Goal: Task Accomplishment & Management: Complete application form

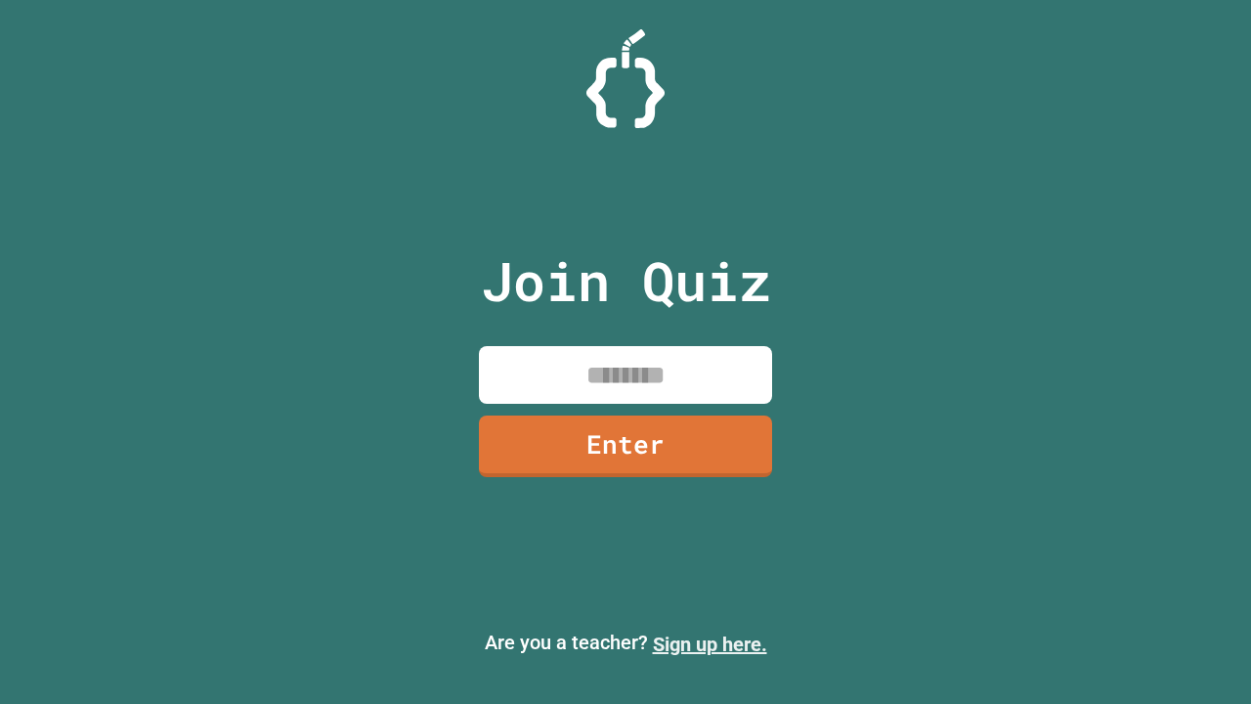
click at [710, 644] on link "Sign up here." at bounding box center [710, 643] width 114 height 23
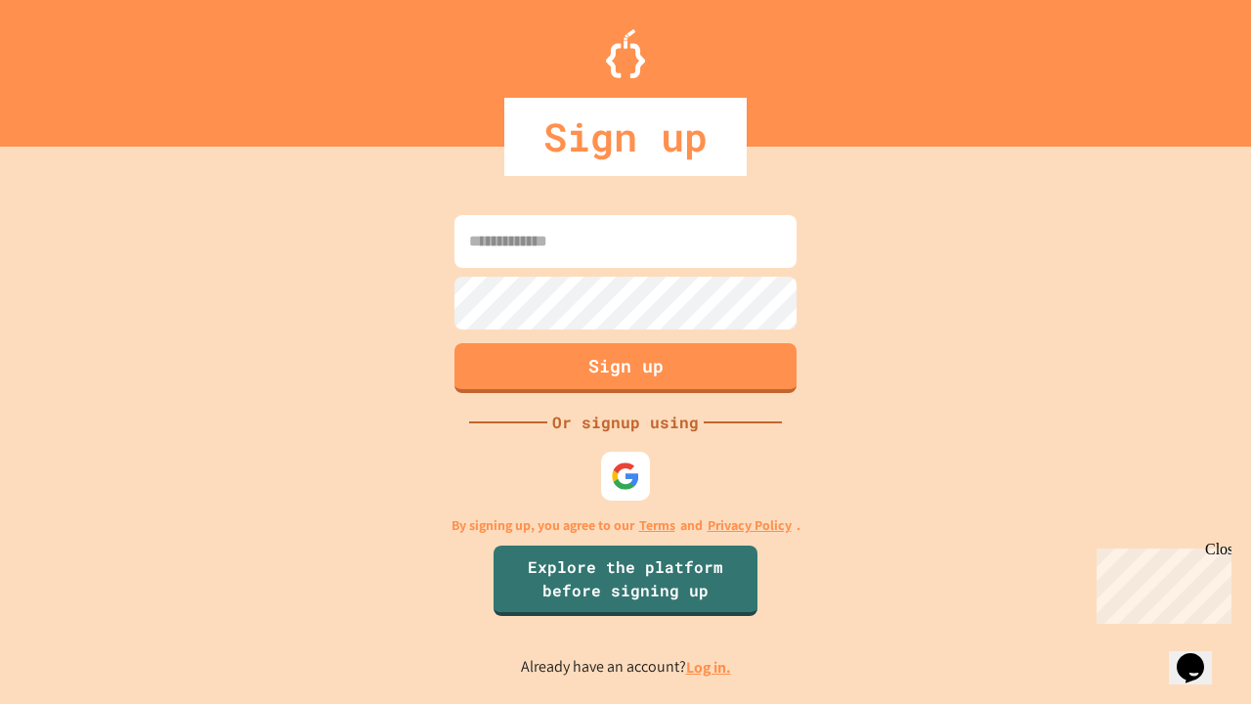
click at [710, 667] on link "Log in." at bounding box center [708, 667] width 45 height 21
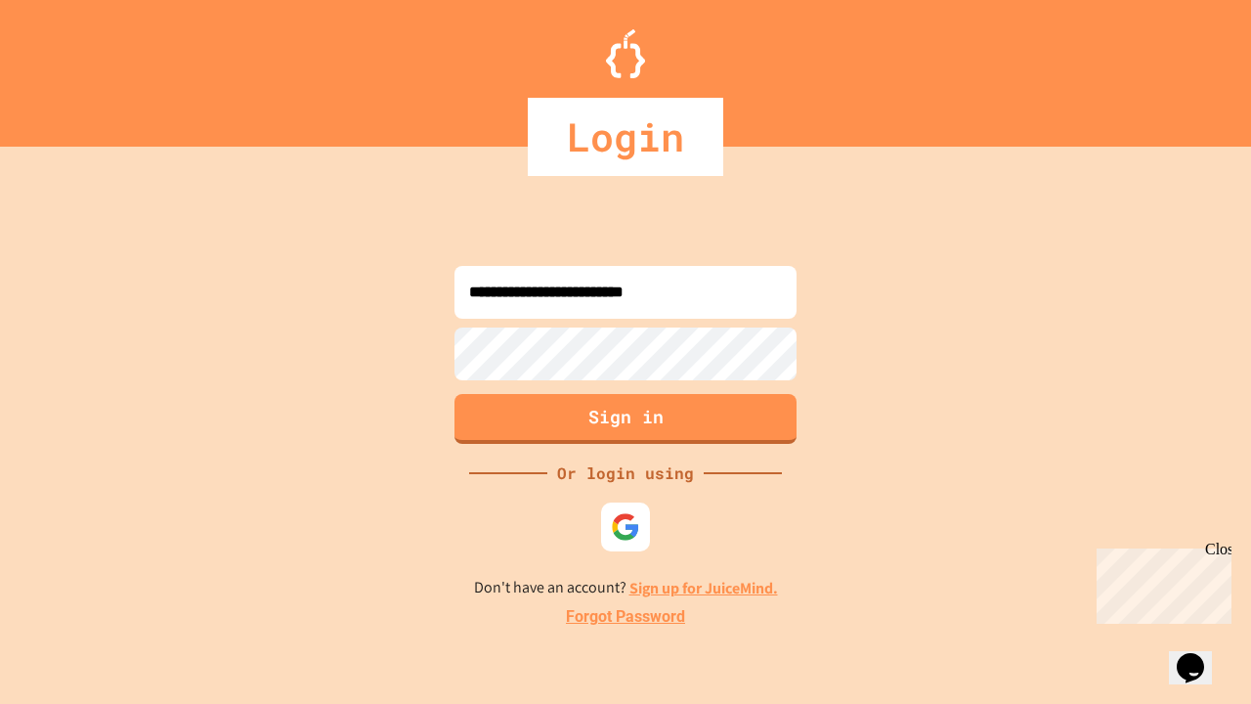
type input "**********"
